Goal: Communication & Community: Answer question/provide support

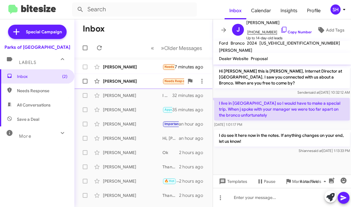
click at [136, 83] on div "[PERSON_NAME]" at bounding box center [132, 81] width 59 height 6
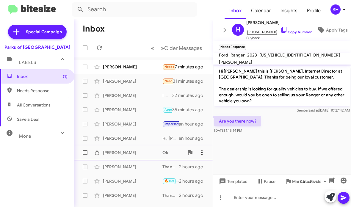
scroll to position [138, 0]
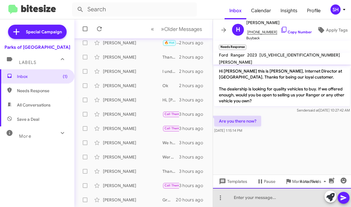
click at [265, 203] on div at bounding box center [282, 197] width 138 height 19
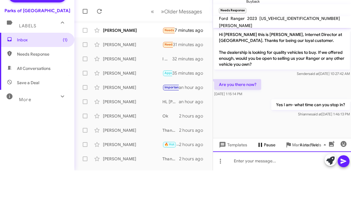
scroll to position [0, 0]
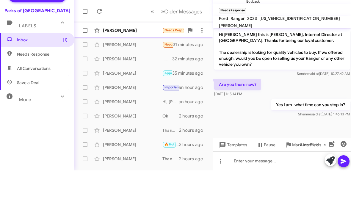
click at [136, 64] on div "[PERSON_NAME]" at bounding box center [132, 67] width 59 height 6
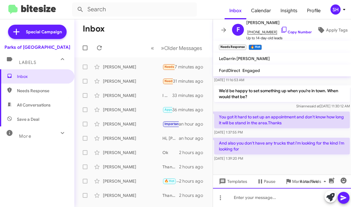
click at [260, 194] on div at bounding box center [282, 197] width 138 height 19
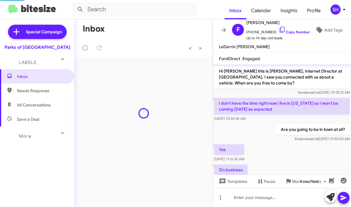
scroll to position [121, 0]
